Goal: Obtain resource: Obtain resource

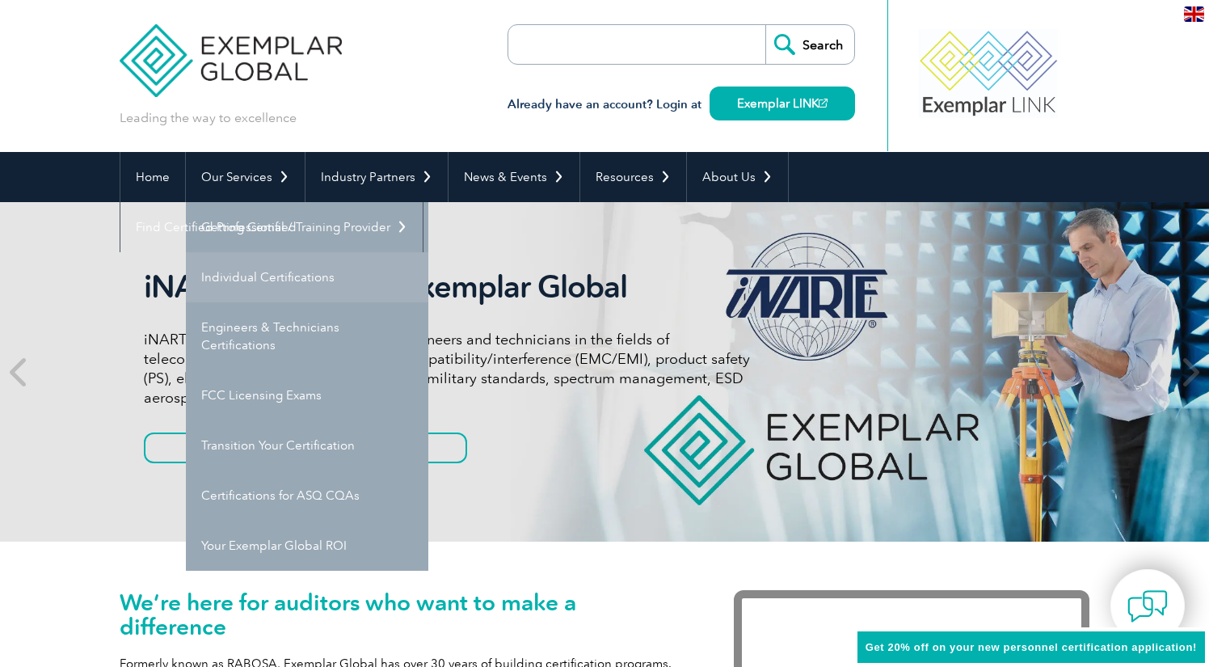
click at [251, 280] on link "Individual Certifications" at bounding box center [307, 277] width 243 height 50
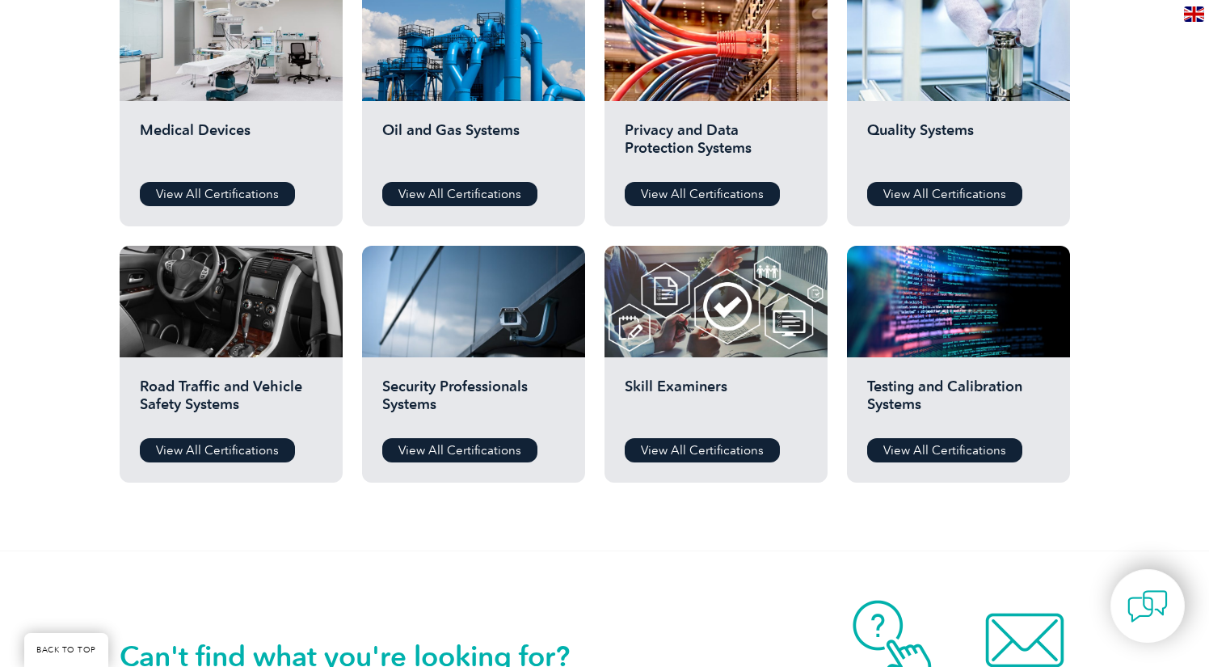
scroll to position [1116, 0]
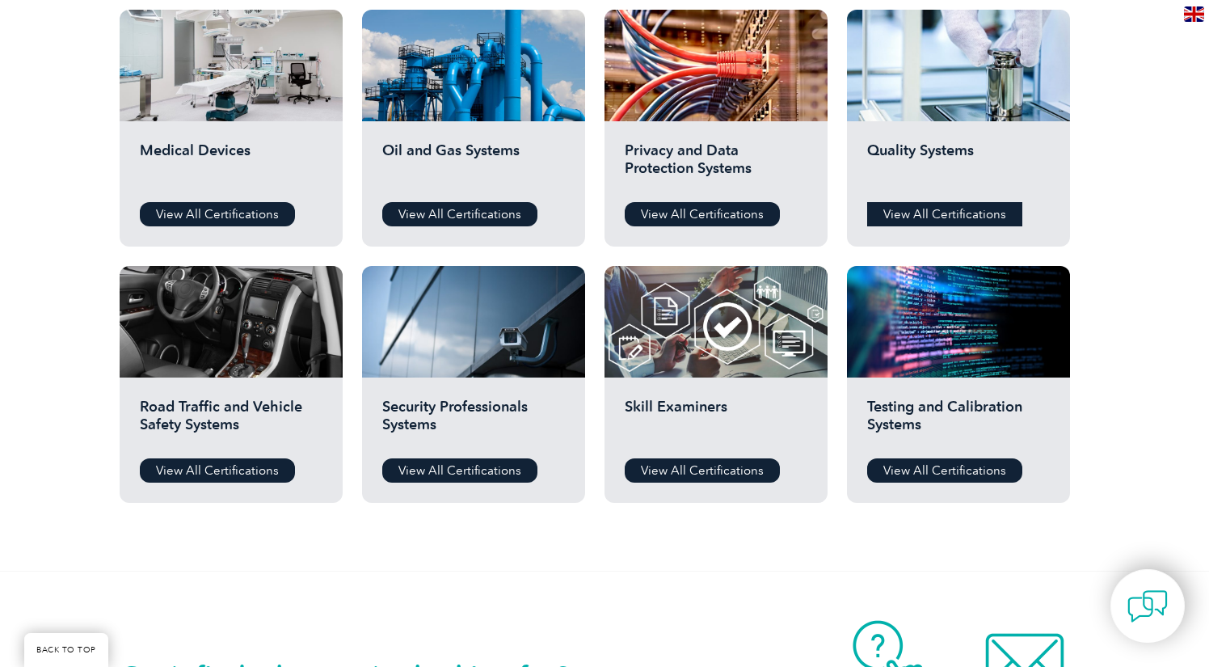
click at [892, 211] on link "View All Certifications" at bounding box center [944, 214] width 155 height 24
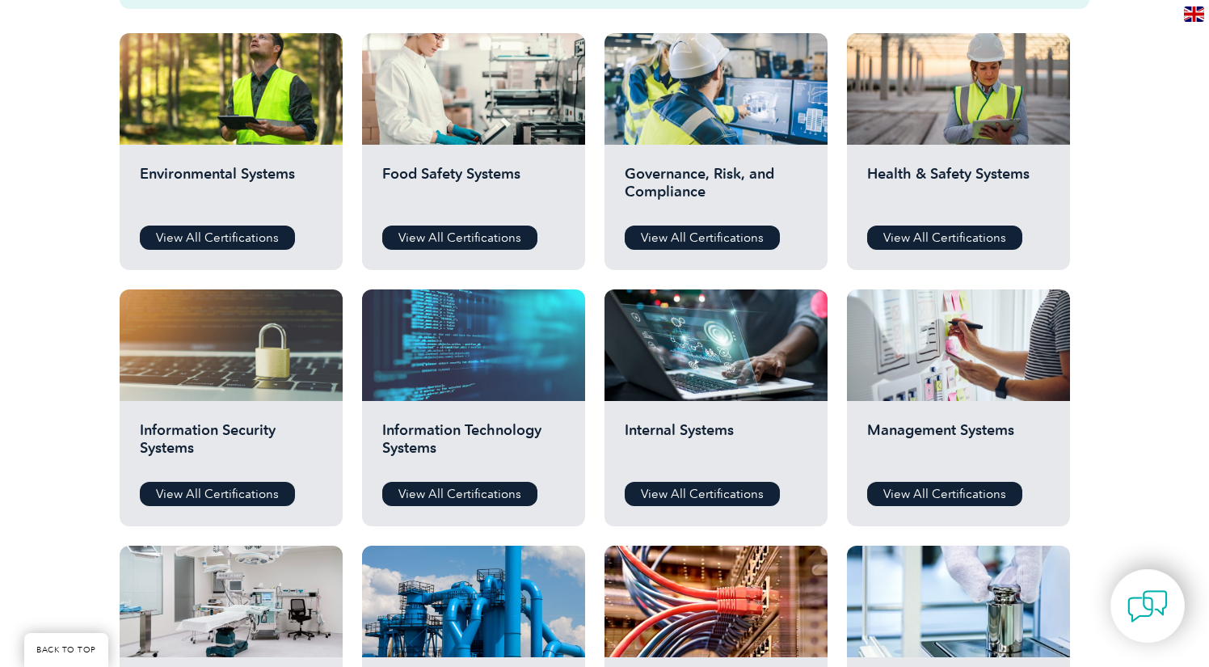
scroll to position [593, 0]
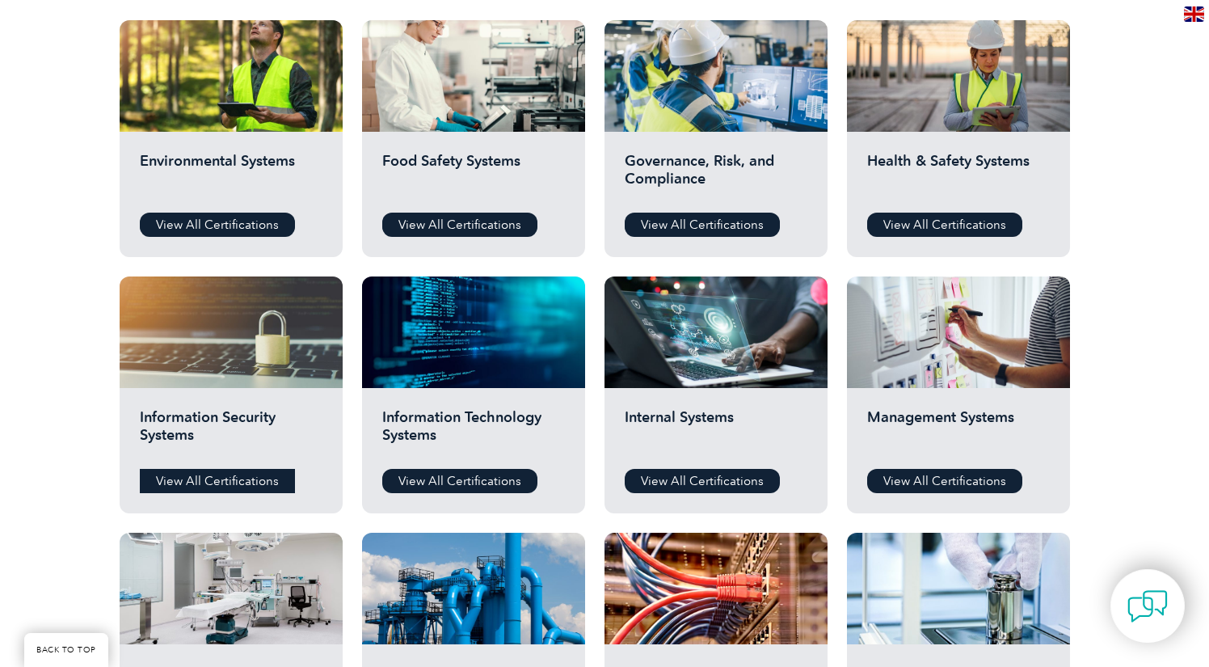
click at [240, 475] on link "View All Certifications" at bounding box center [217, 481] width 155 height 24
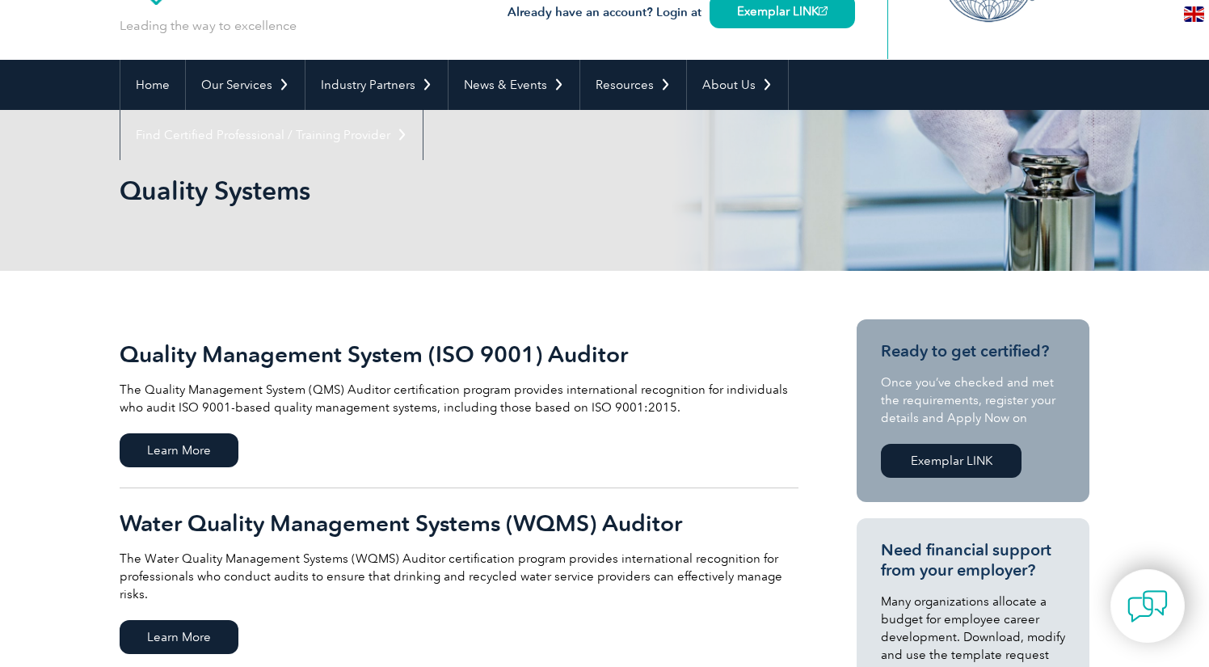
scroll to position [206, 0]
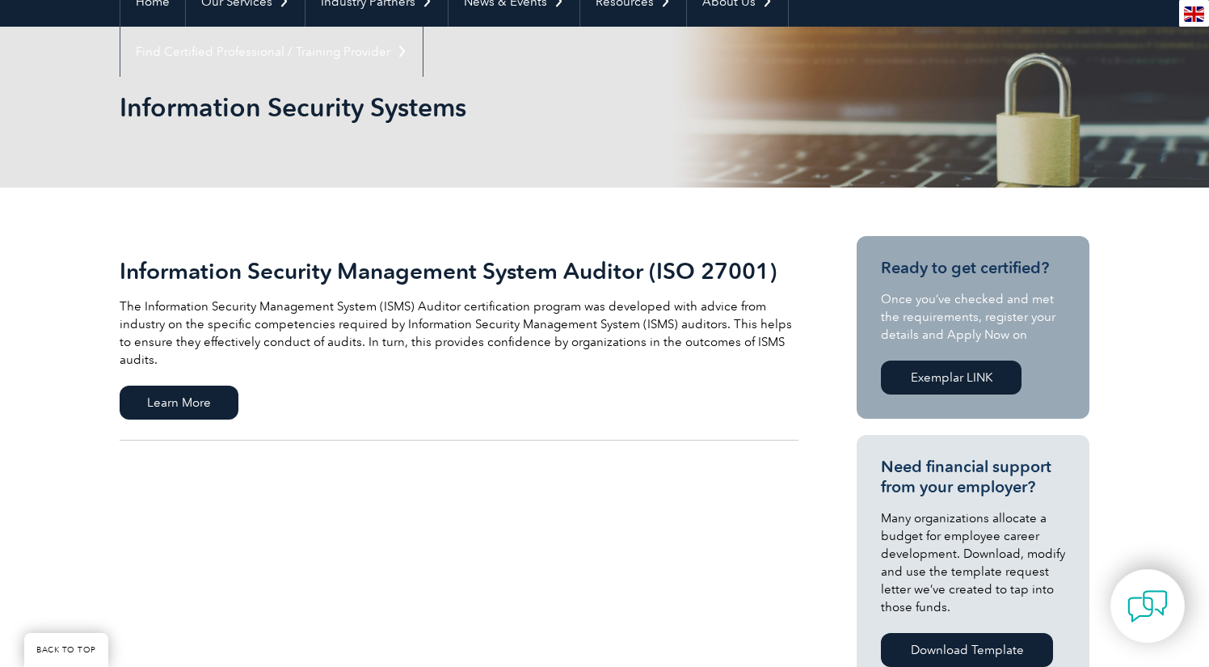
scroll to position [179, 0]
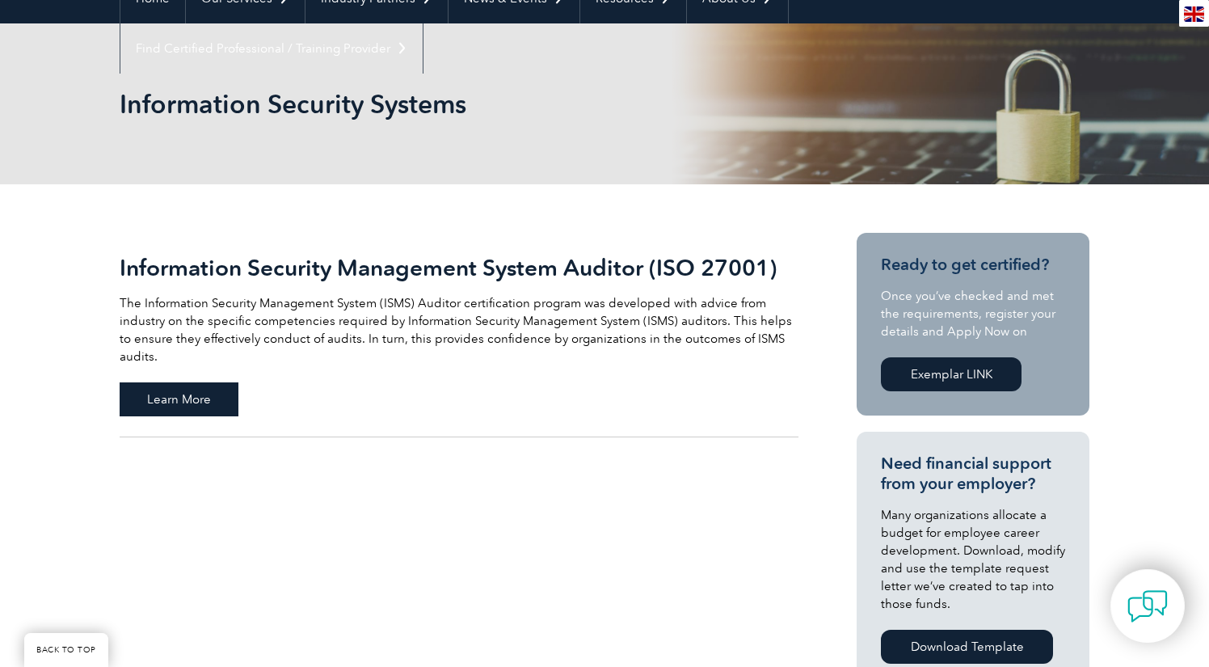
click at [205, 382] on span "Learn More" at bounding box center [179, 399] width 119 height 34
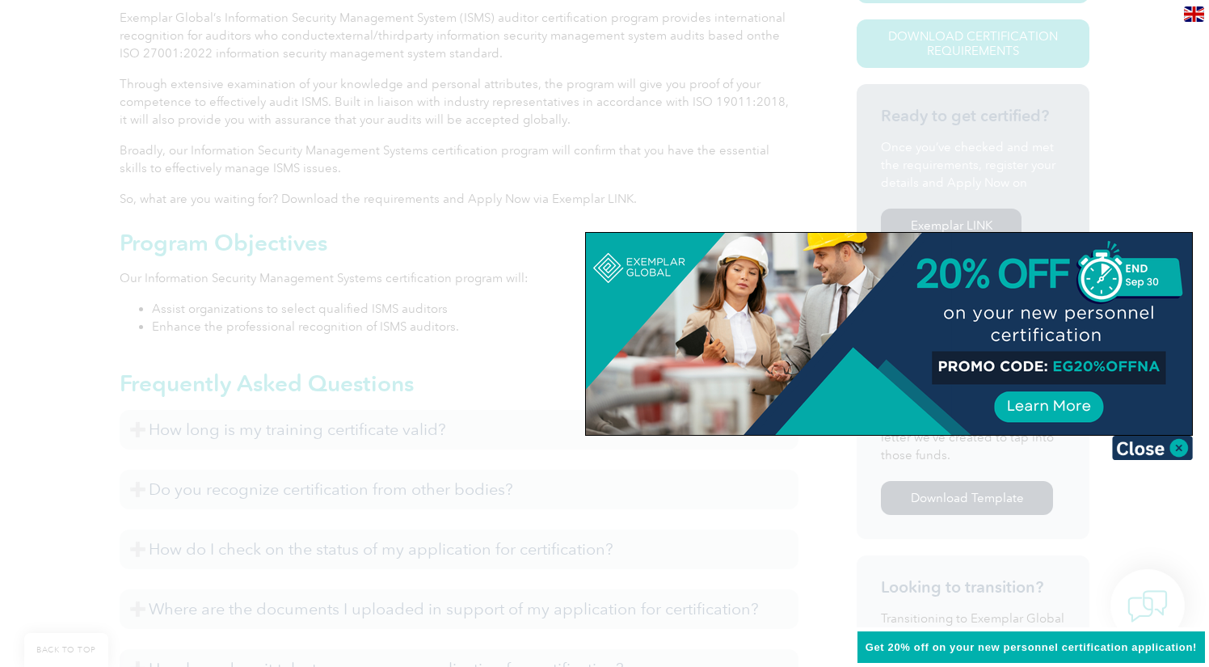
scroll to position [475, 0]
click at [1177, 447] on img at bounding box center [1152, 448] width 81 height 24
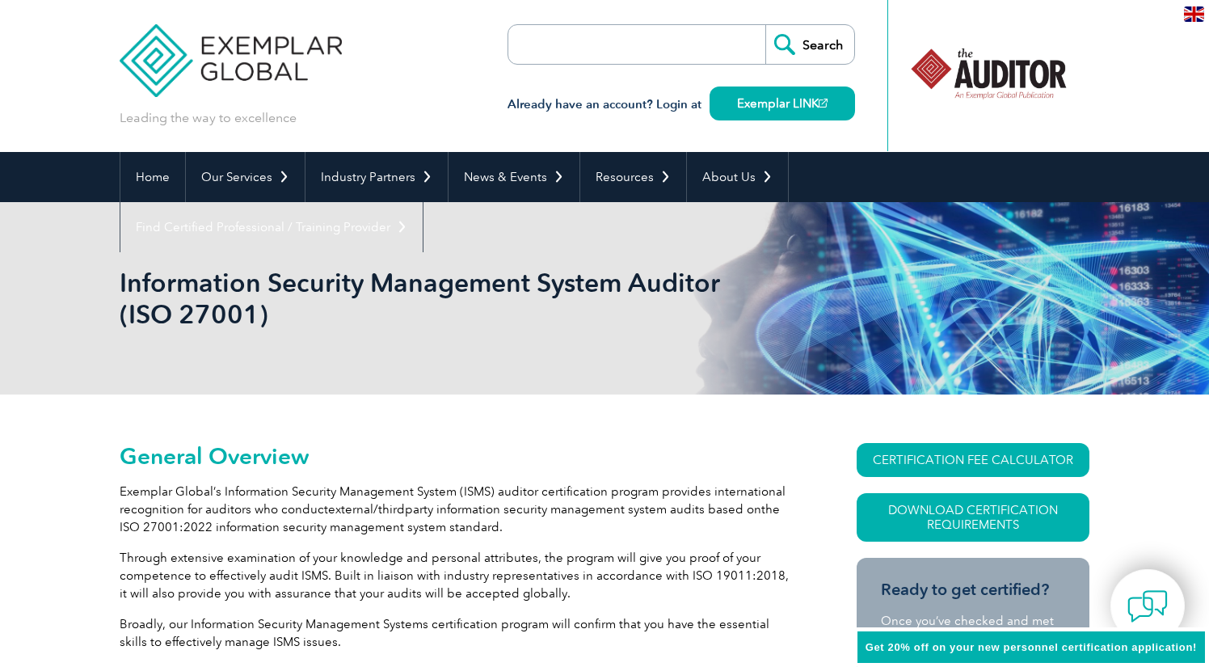
scroll to position [0, 0]
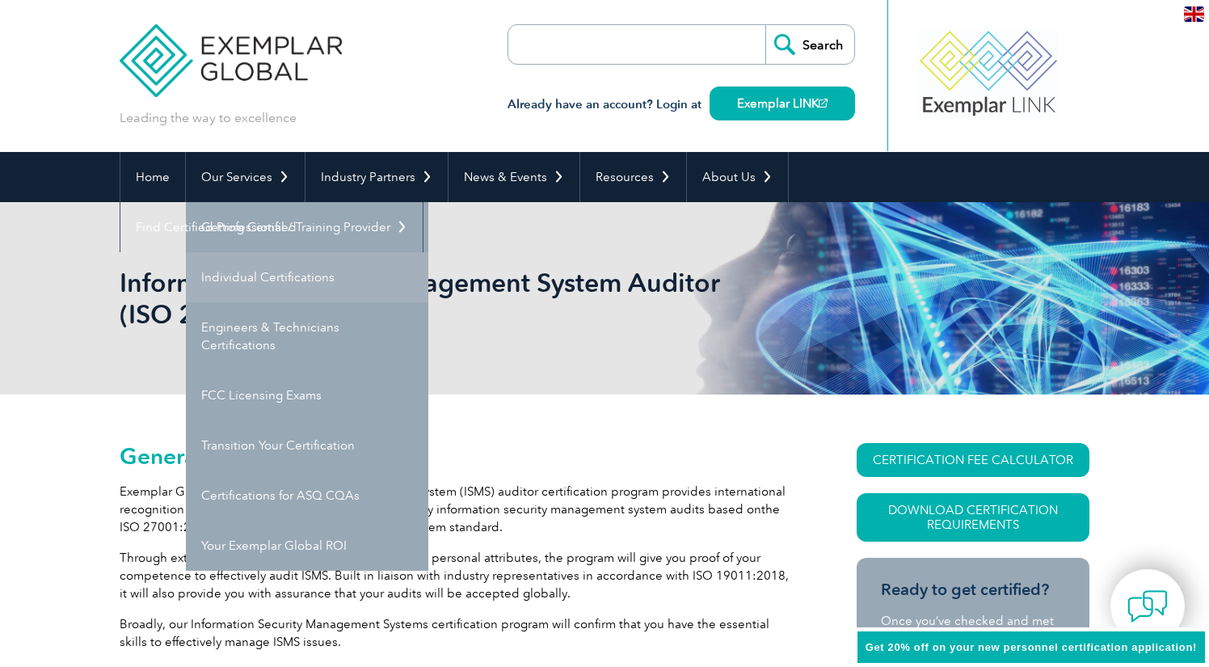
click at [263, 271] on link "Individual Certifications" at bounding box center [307, 277] width 243 height 50
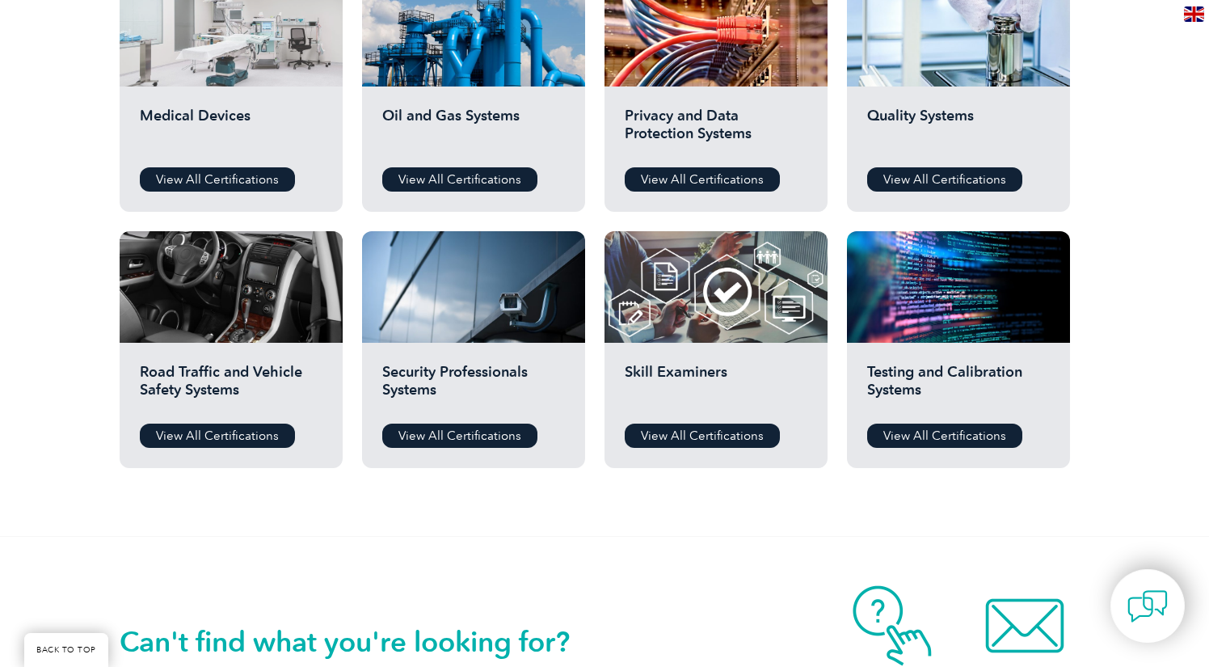
scroll to position [1155, 0]
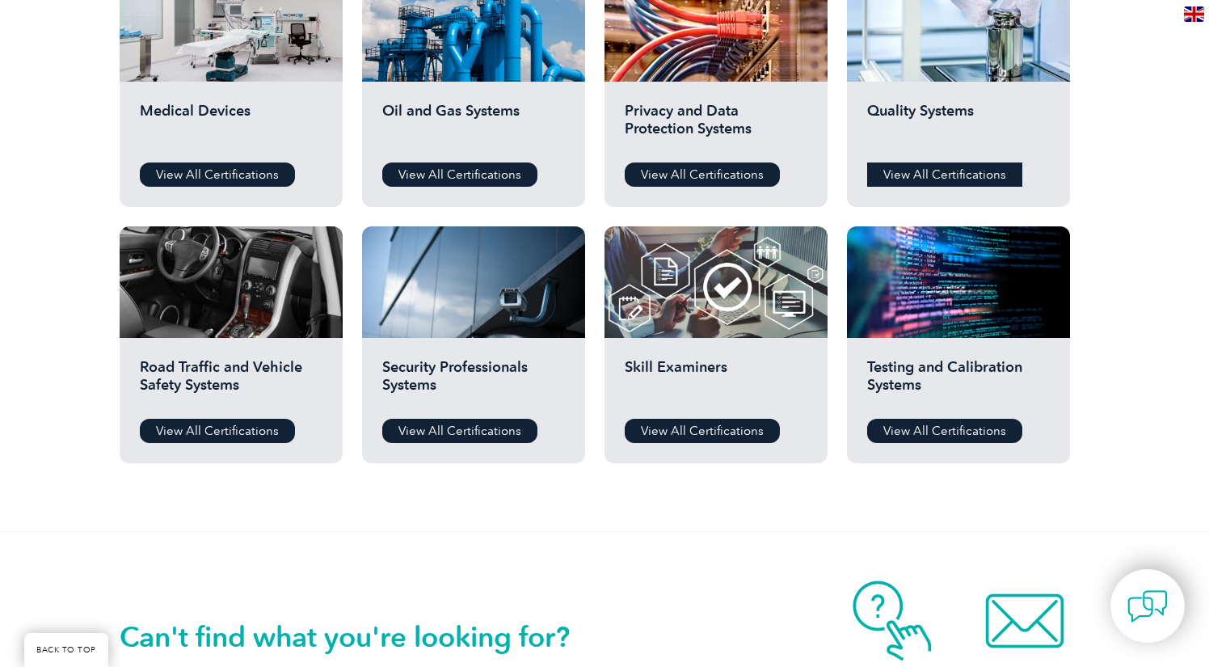
click at [920, 170] on link "View All Certifications" at bounding box center [944, 174] width 155 height 24
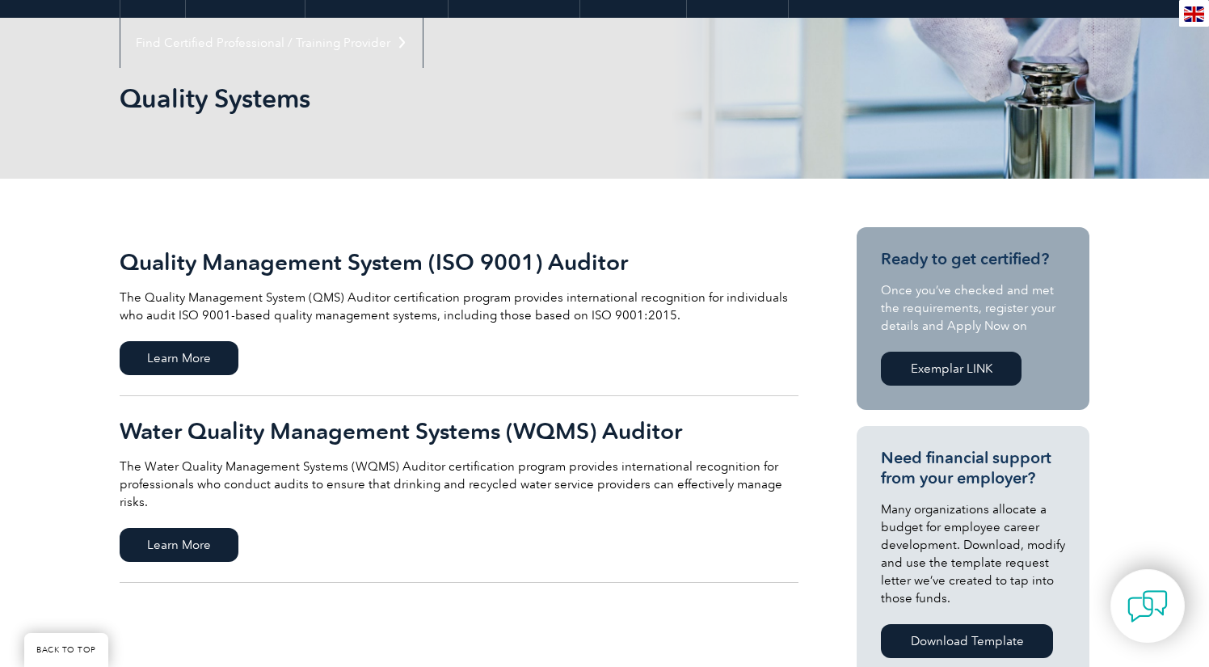
scroll to position [190, 0]
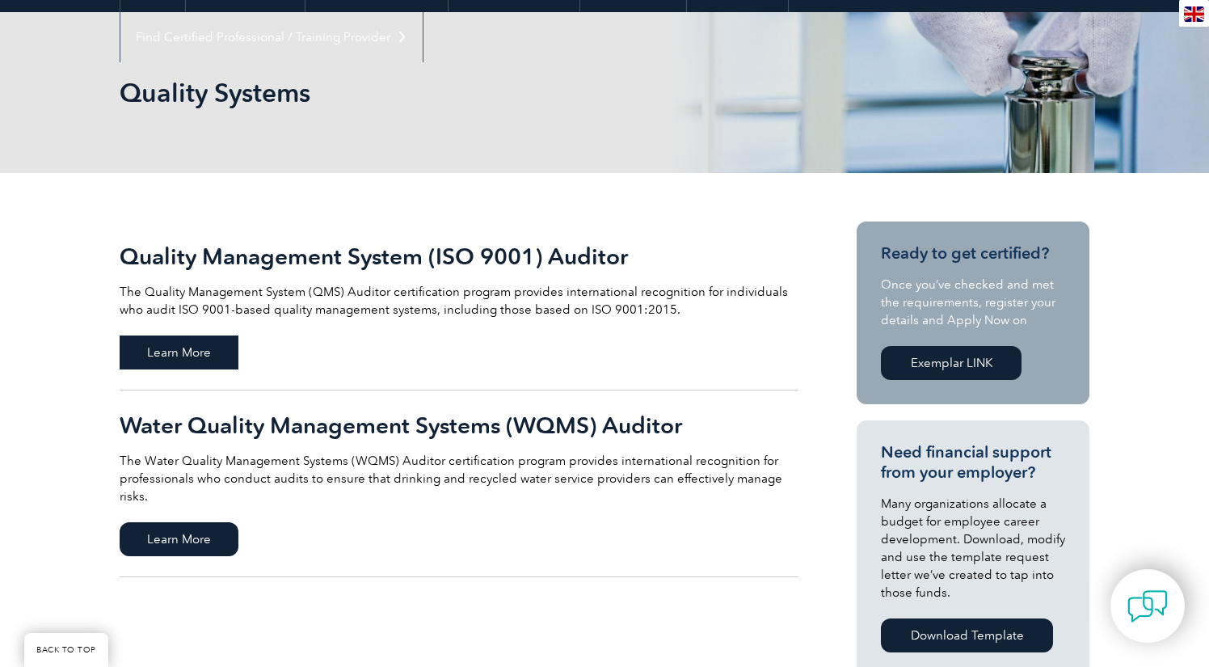
click at [203, 360] on span "Learn More" at bounding box center [179, 352] width 119 height 34
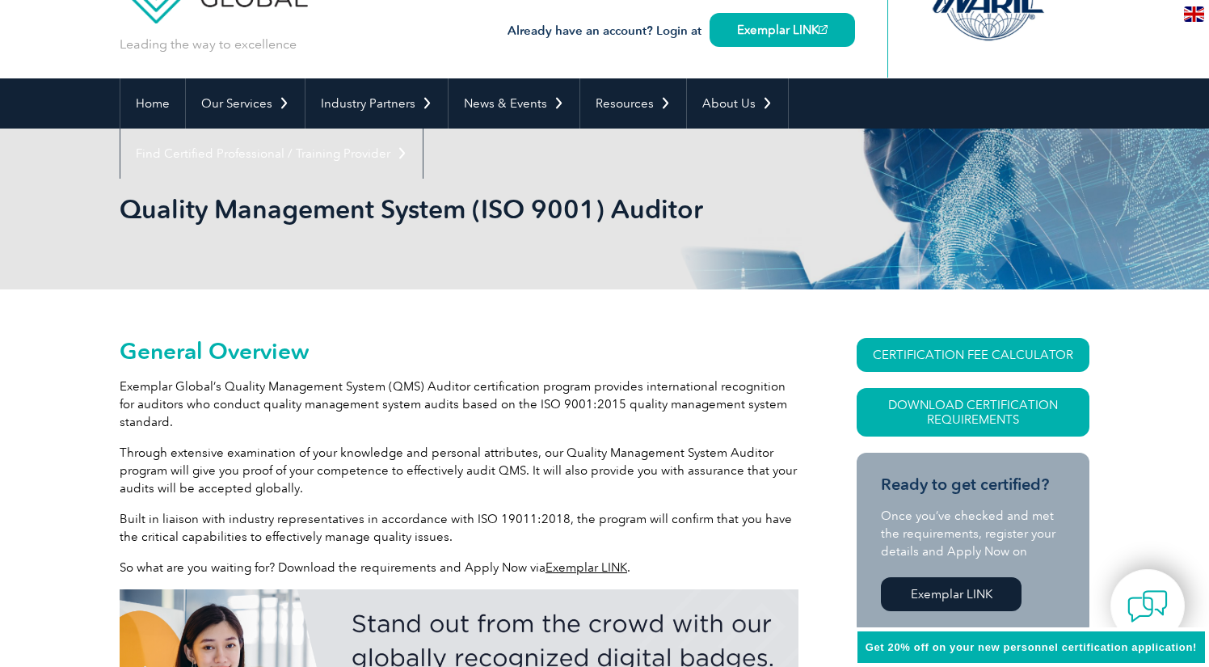
scroll to position [112, 0]
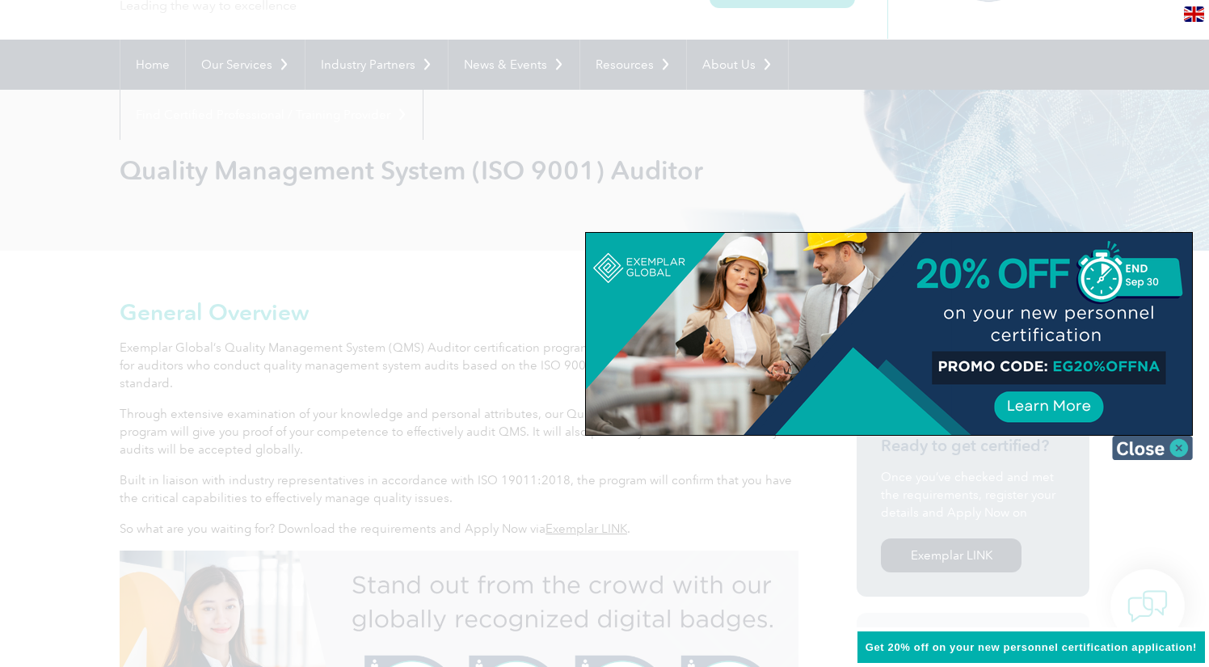
click at [1174, 443] on img at bounding box center [1152, 448] width 81 height 24
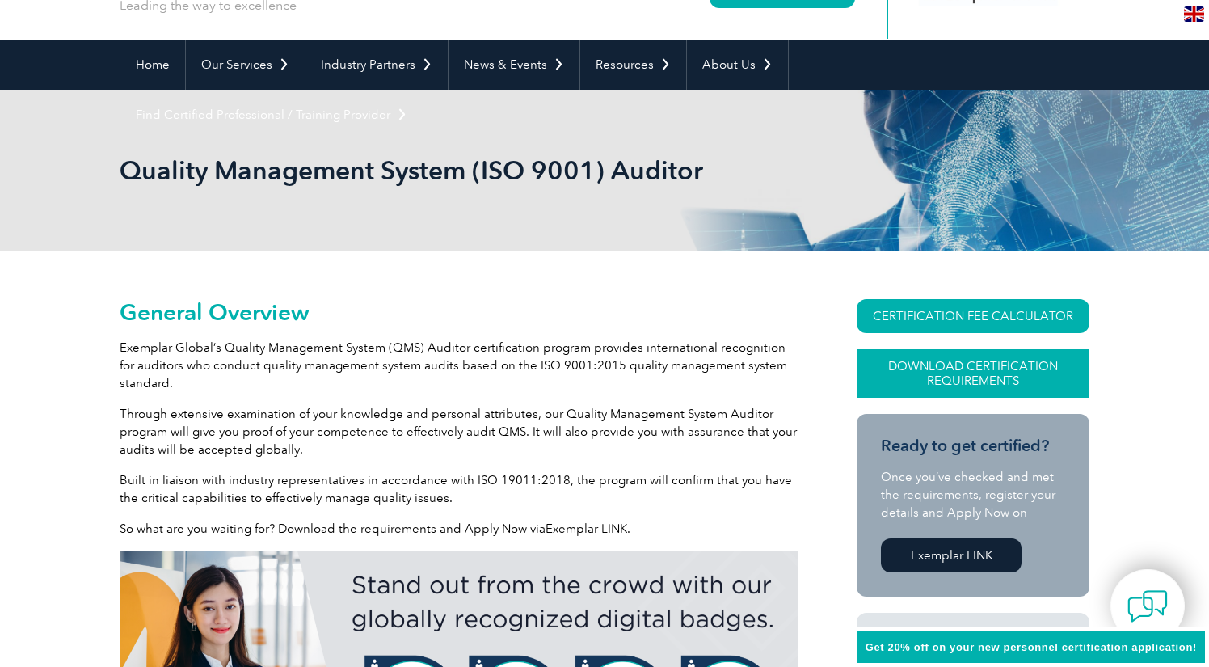
click at [972, 373] on link "Download Certification Requirements" at bounding box center [973, 373] width 233 height 49
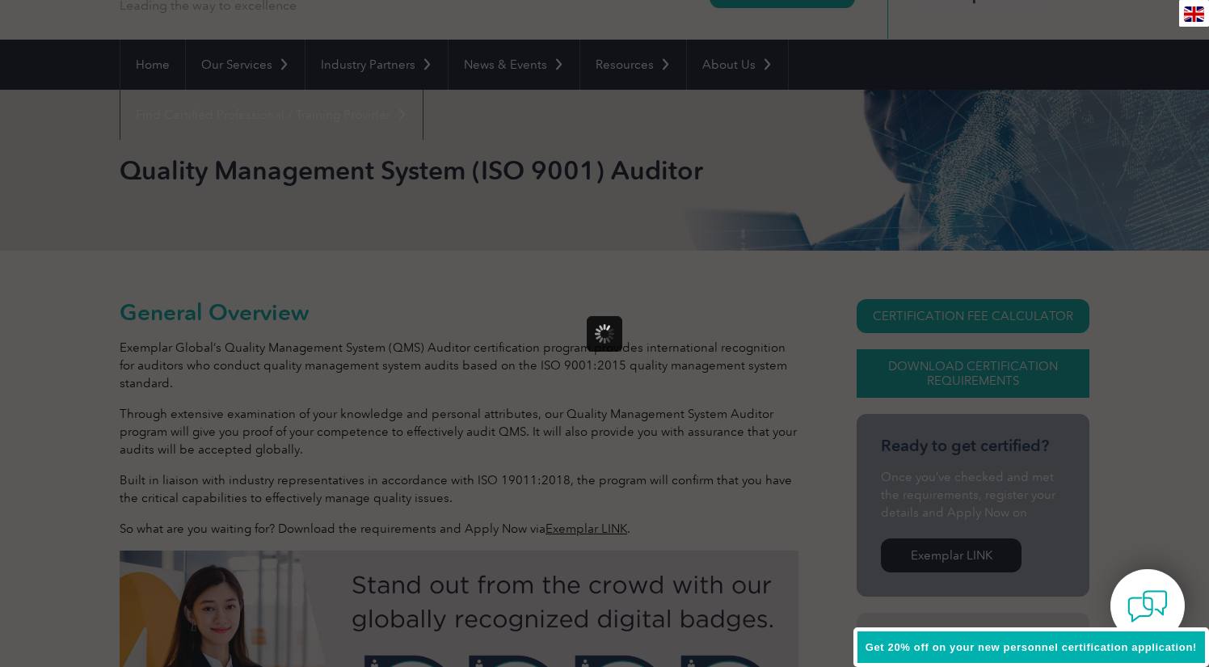
scroll to position [0, 0]
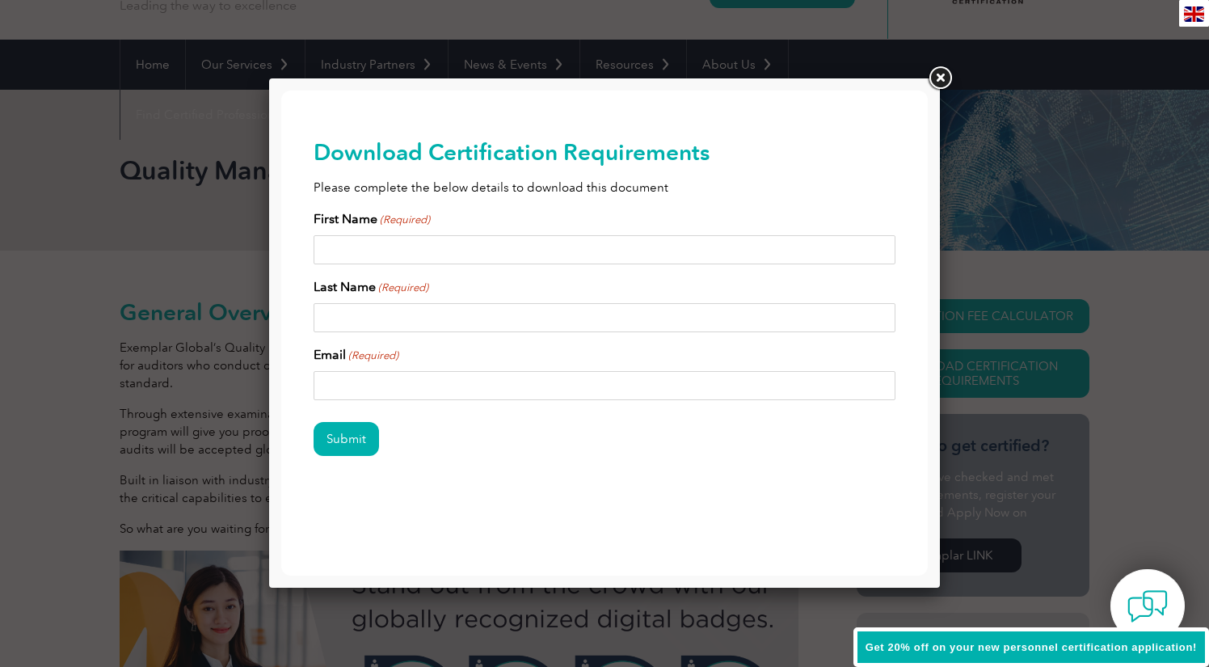
click at [942, 81] on link at bounding box center [940, 78] width 29 height 29
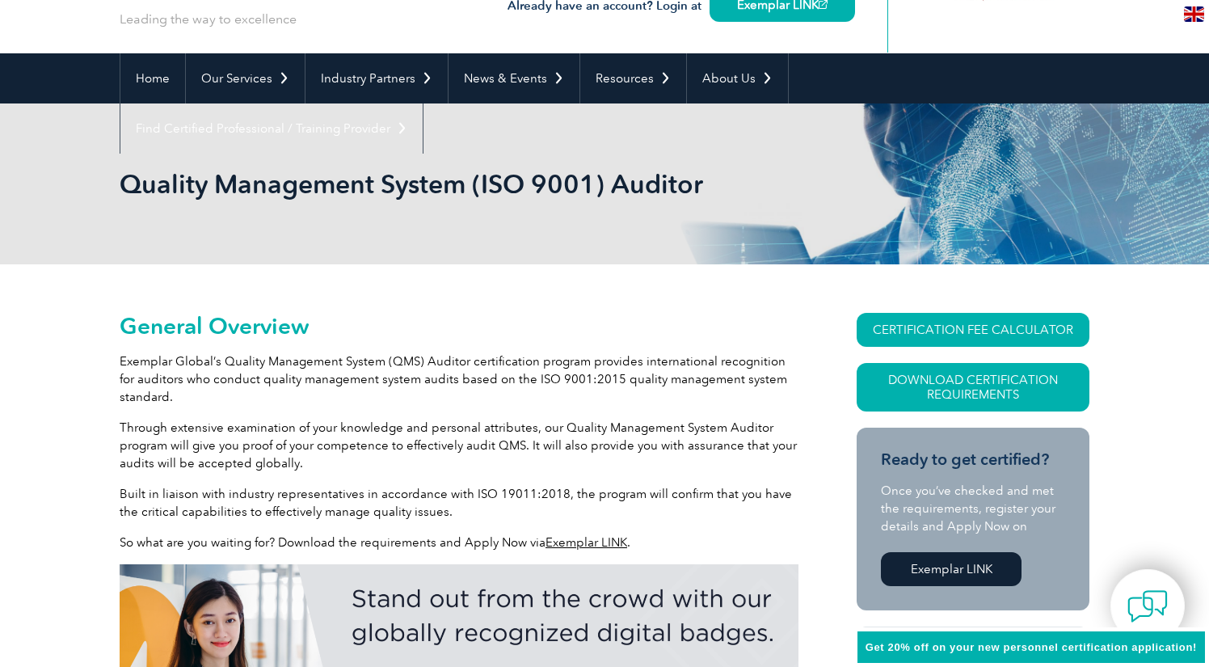
scroll to position [133, 0]
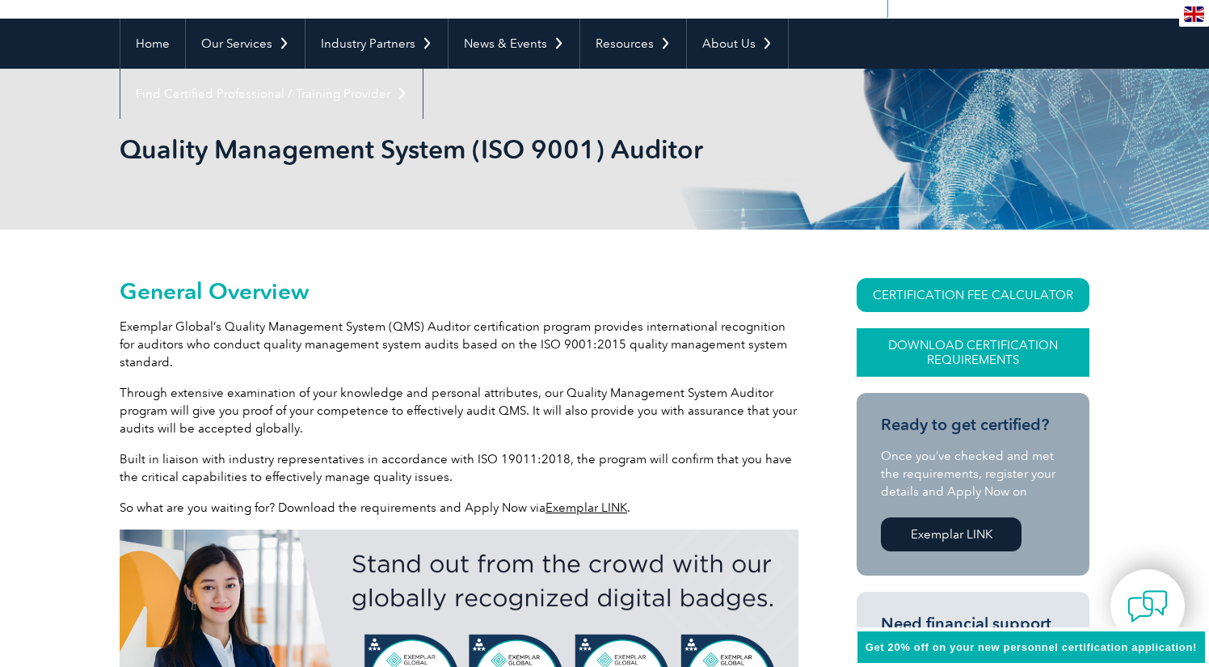
click at [964, 352] on link "Download Certification Requirements" at bounding box center [973, 352] width 233 height 49
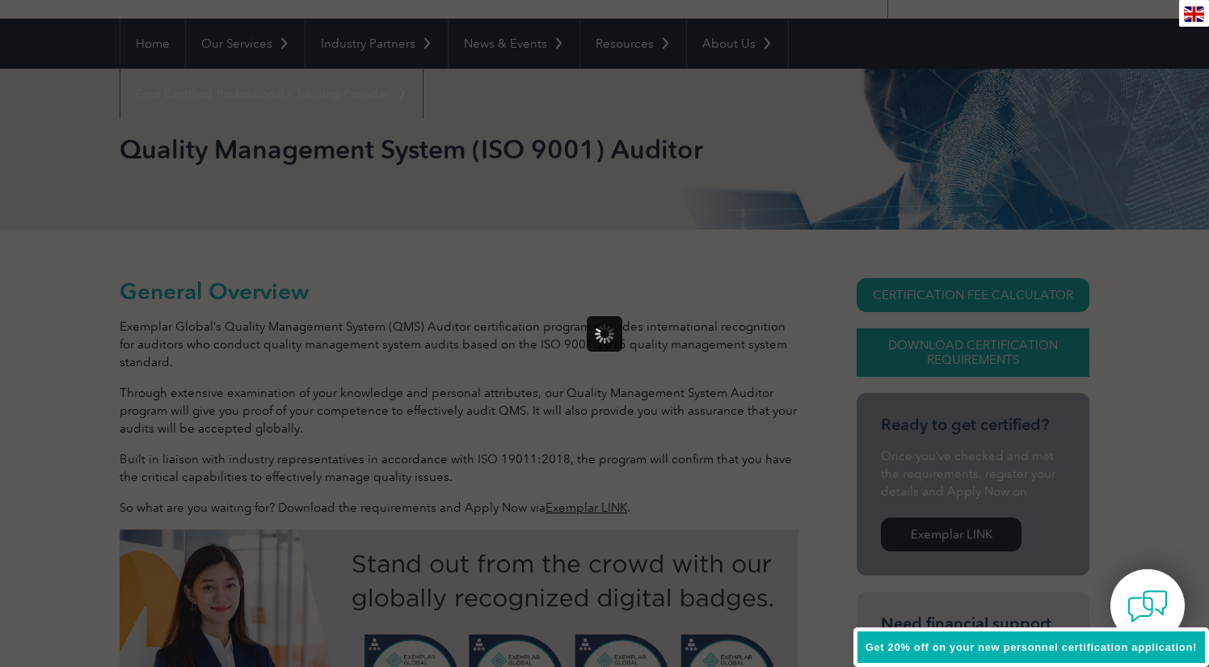
scroll to position [0, 0]
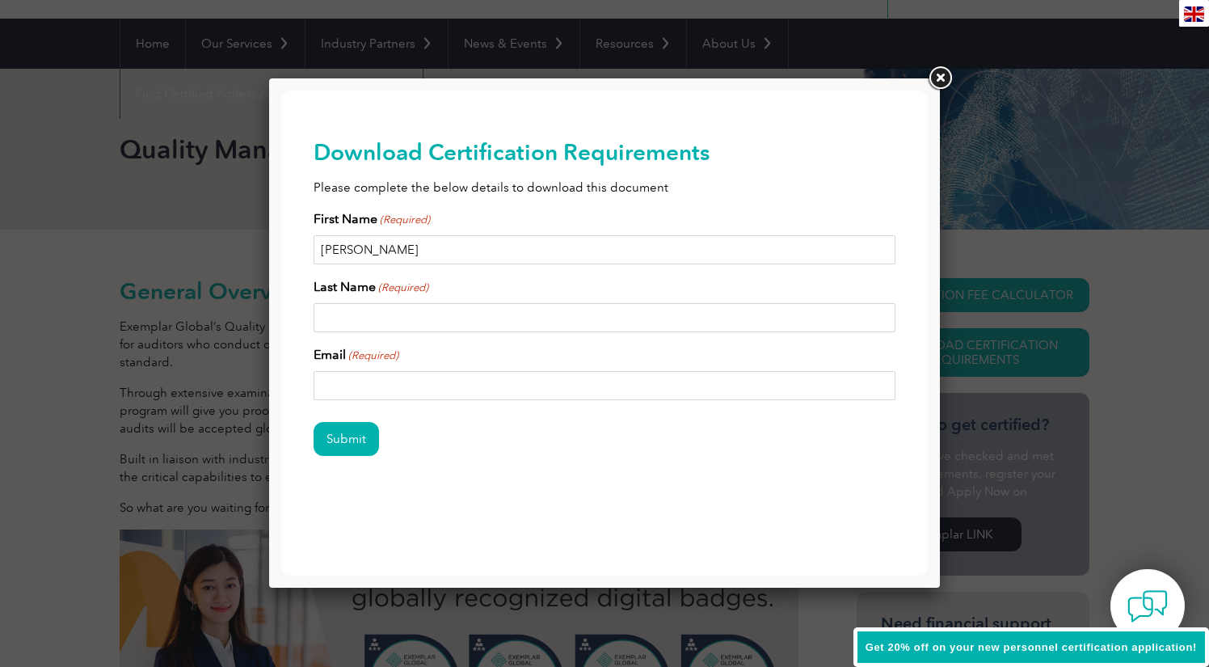
type input "[PERSON_NAME]"
type input "k"
type input "[PERSON_NAME]"
type input "[EMAIL_ADDRESS][DOMAIN_NAME]"
click at [345, 440] on input "Submit" at bounding box center [346, 439] width 65 height 34
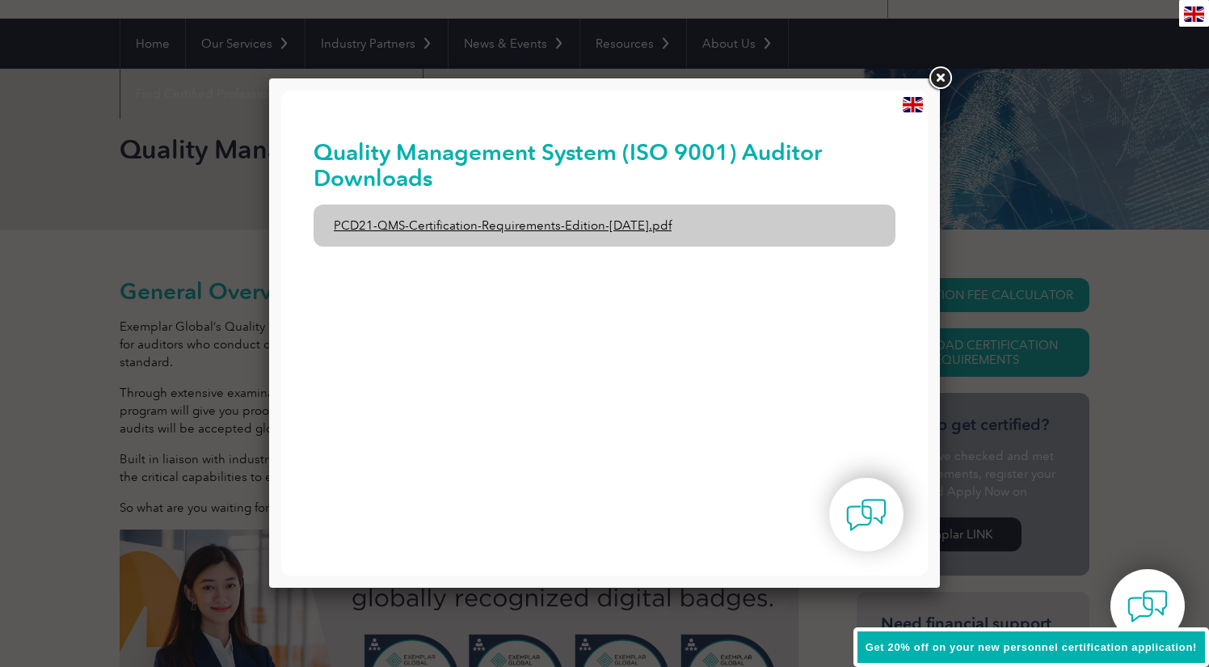
click at [440, 225] on link "PCD21-QMS-Certification-Requirements-Edition-[DATE].pdf" at bounding box center [605, 226] width 582 height 42
